Goal: Information Seeking & Learning: Learn about a topic

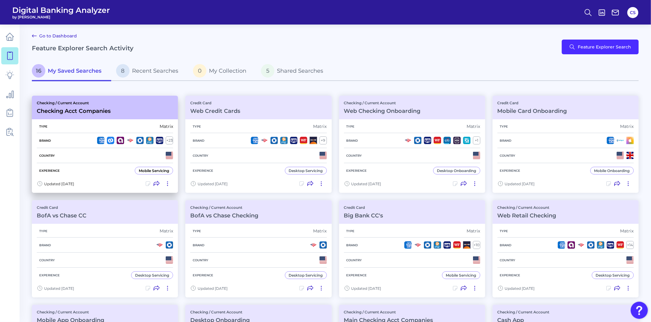
click at [94, 157] on div "Country" at bounding box center [105, 155] width 136 height 15
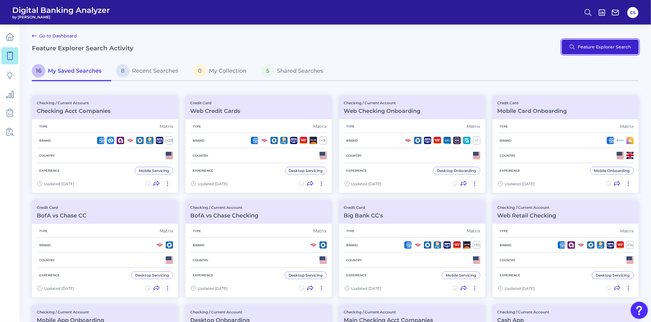
click at [600, 43] on button "Feature Explorer Search" at bounding box center [600, 47] width 77 height 15
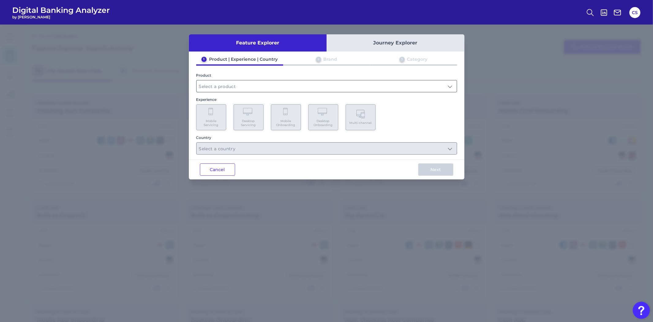
click at [245, 86] on input "text" at bounding box center [327, 86] width 260 height 12
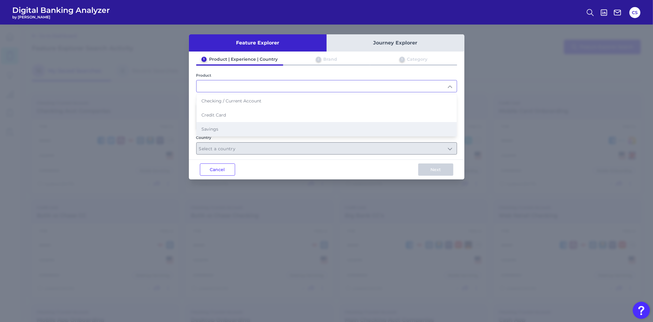
click at [234, 129] on li "Savings" at bounding box center [327, 129] width 260 height 14
type input "Savings"
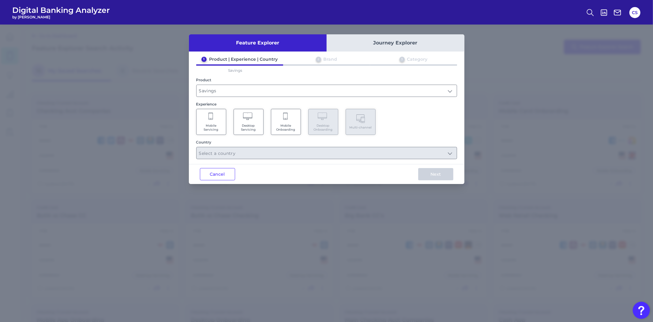
click at [215, 127] on span "Mobile Servicing" at bounding box center [211, 127] width 23 height 8
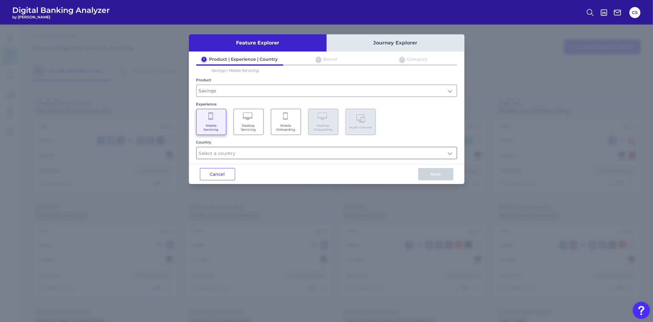
click at [337, 150] on input "text" at bounding box center [327, 153] width 260 height 12
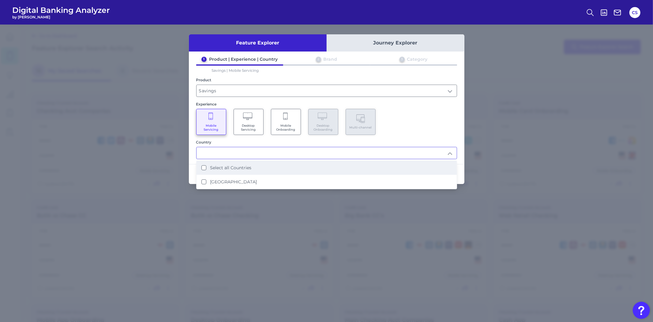
click at [262, 170] on li "Select all Countries" at bounding box center [327, 167] width 260 height 14
type input "Select all Countries"
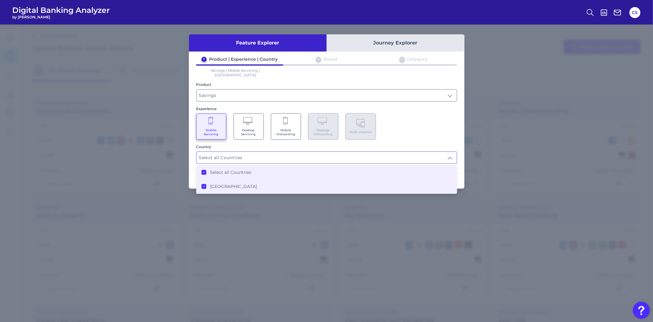
click at [417, 123] on div "Mobile Servicing Desktop Servicing Mobile Onboarding Desktop Onboarding Multi-c…" at bounding box center [326, 126] width 261 height 26
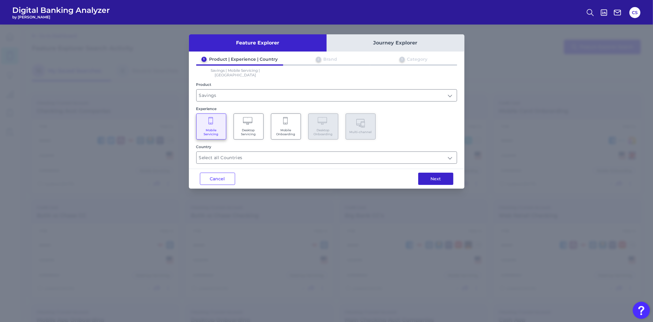
click at [425, 172] on button "Next" at bounding box center [435, 178] width 35 height 12
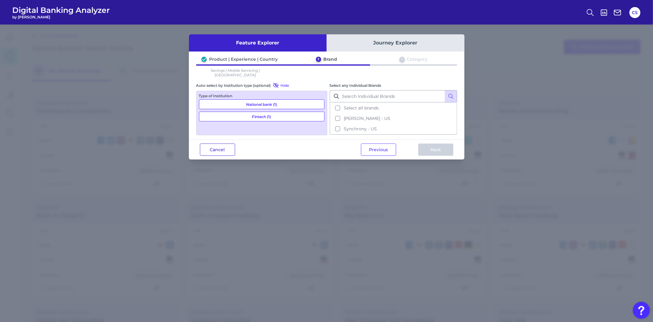
click at [217, 147] on button "Cancel" at bounding box center [217, 149] width 35 height 12
